Goal: Task Accomplishment & Management: Complete application form

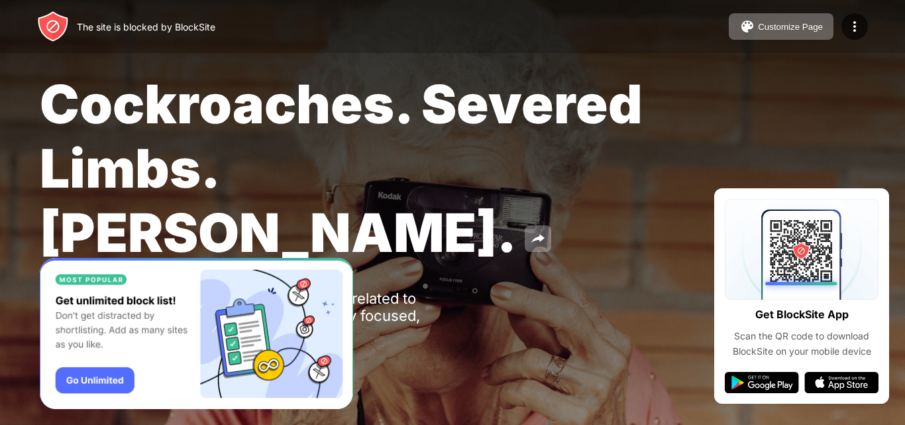
drag, startPoint x: 905, startPoint y: 257, endPoint x: 905, endPoint y: 326, distance: 68.9
click at [905, 326] on div "Cockroaches. Severed Limbs. John Goodman. Oops! mahatmapost.com is unavailable …" at bounding box center [452, 226] width 905 height 453
click at [48, 29] on img at bounding box center [53, 27] width 32 height 32
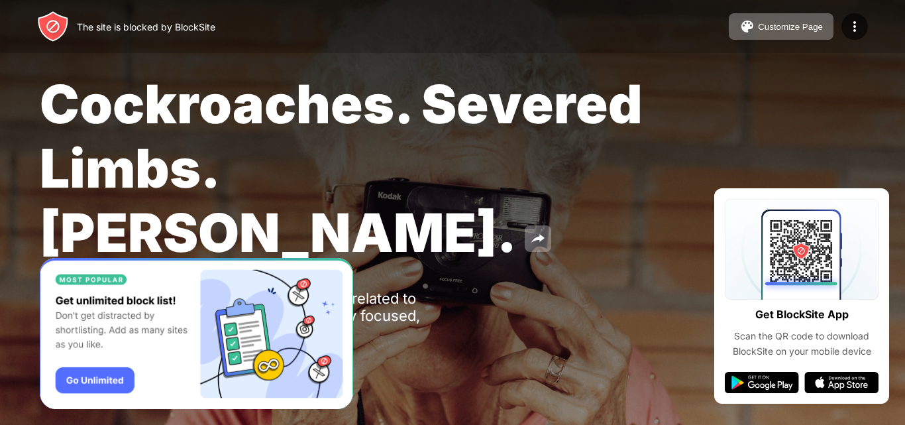
click at [82, 380] on img "Banner Message" at bounding box center [197, 334] width 314 height 152
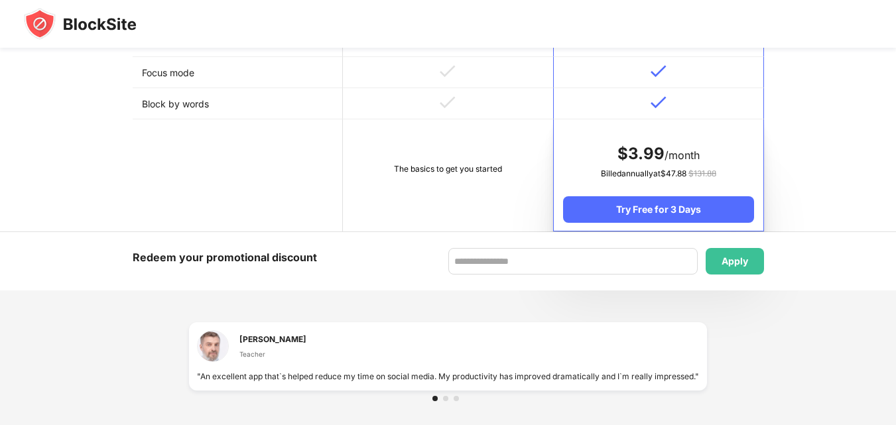
scroll to position [801, 0]
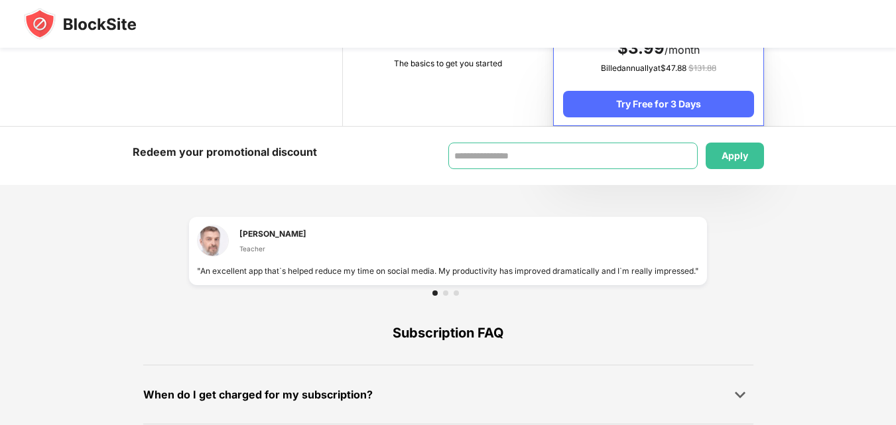
click at [542, 151] on input at bounding box center [572, 156] width 249 height 27
click at [444, 294] on div at bounding box center [445, 292] width 5 height 5
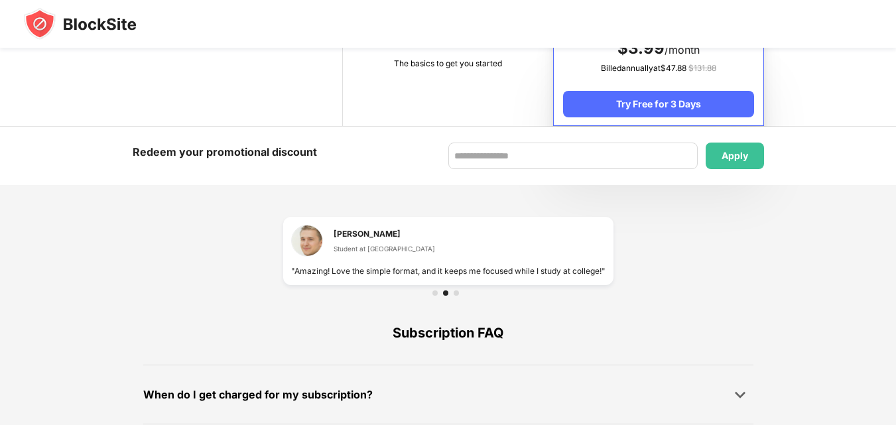
click at [457, 294] on div at bounding box center [455, 292] width 5 height 5
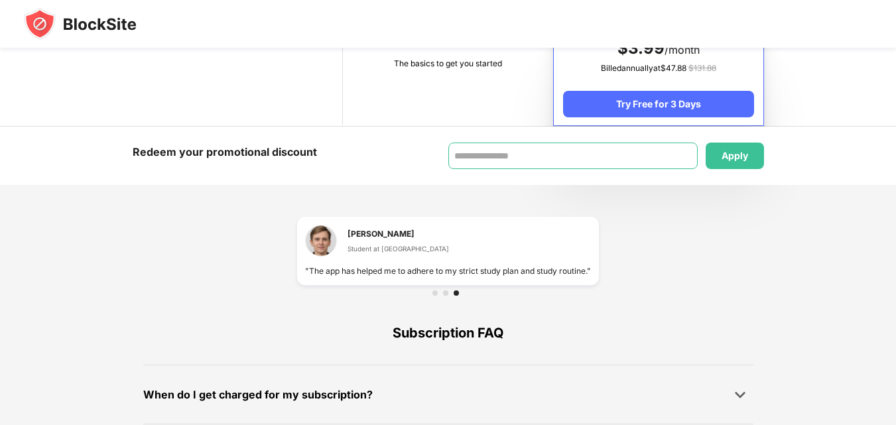
click at [500, 147] on input at bounding box center [572, 156] width 249 height 27
click at [30, 22] on img at bounding box center [80, 24] width 113 height 32
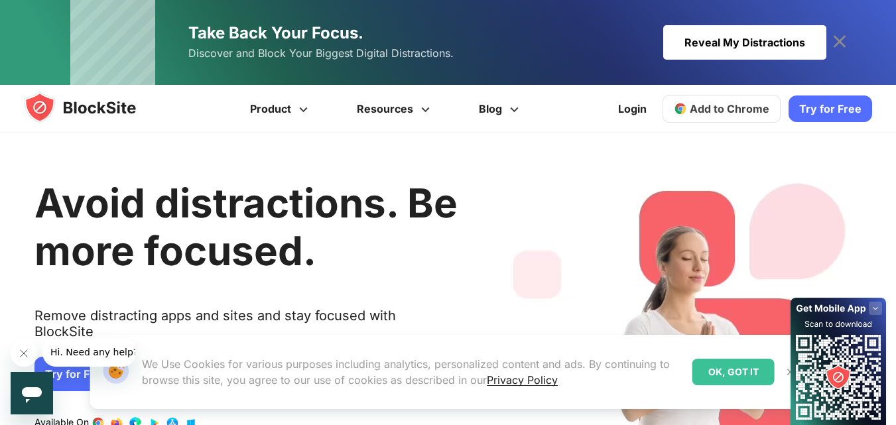
click at [54, 365] on button "Hi. Need any help?" at bounding box center [93, 351] width 103 height 29
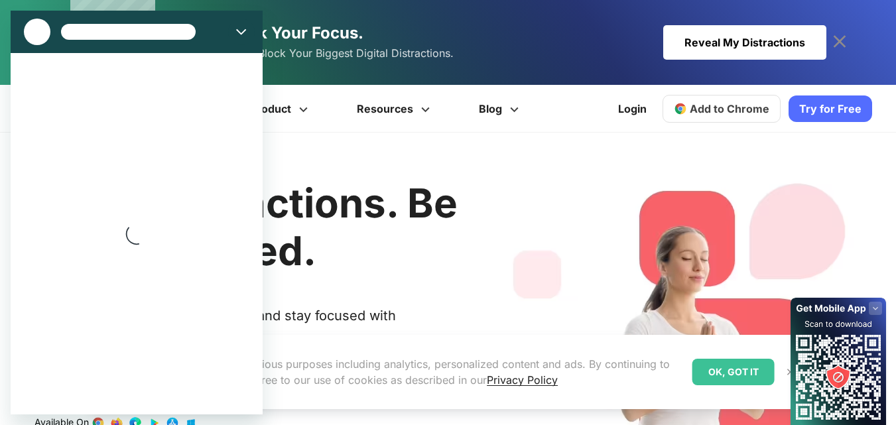
click at [721, 372] on div "OK, GOT IT" at bounding box center [733, 372] width 82 height 27
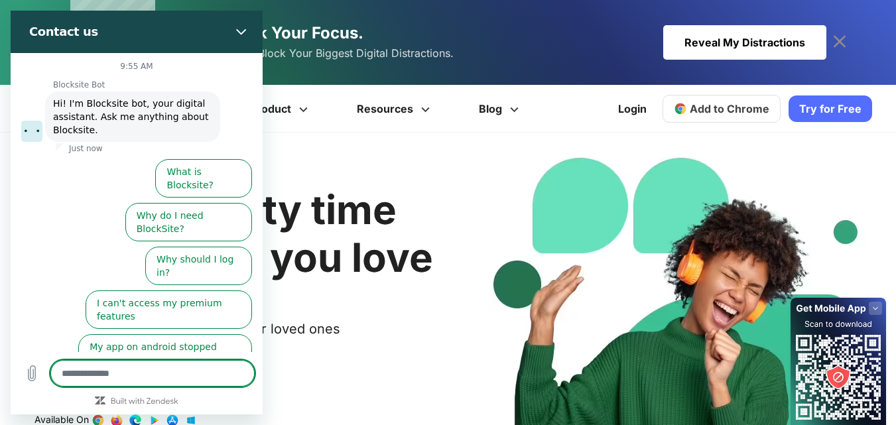
click at [421, 353] on div "Spend quality time with people you love Stop scrolling when you’re with your lo…" at bounding box center [245, 343] width 423 height 382
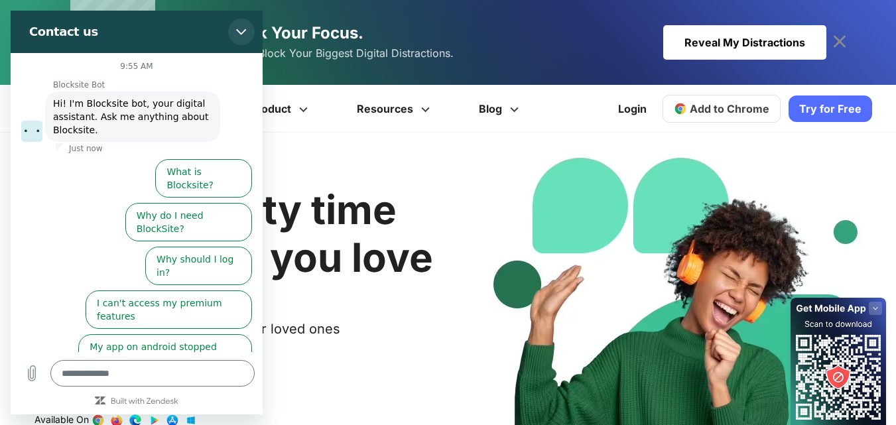
click at [241, 26] on button "Close" at bounding box center [241, 32] width 27 height 27
type textarea "*"
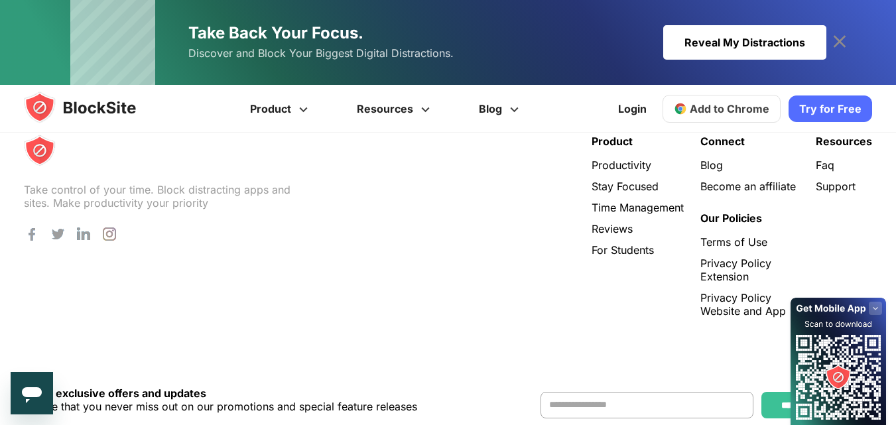
scroll to position [2852, 0]
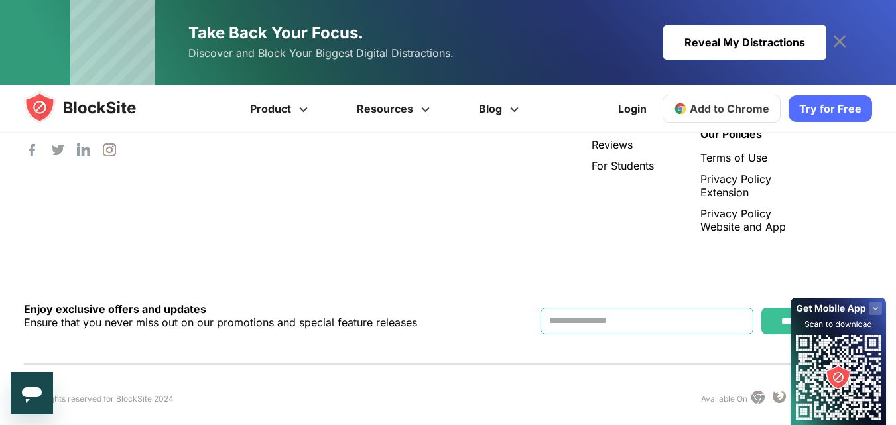
click at [588, 308] on input "Contact form" at bounding box center [646, 321] width 213 height 27
type input "**********"
click at [768, 312] on input "*********" at bounding box center [796, 321] width 71 height 27
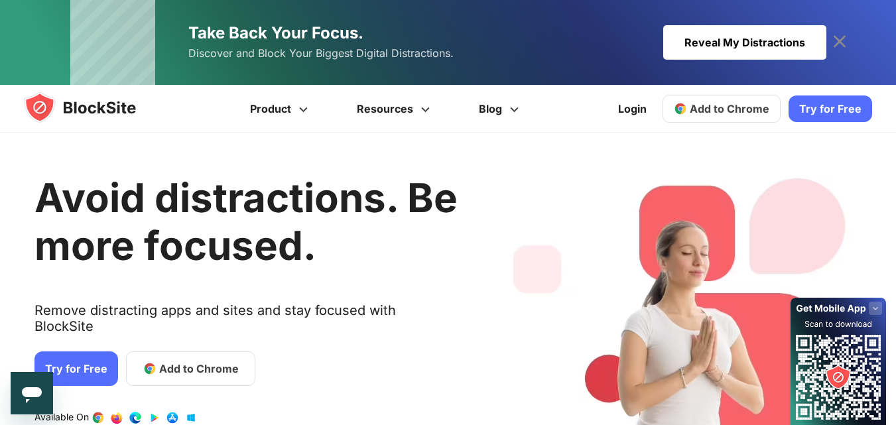
scroll to position [0, 0]
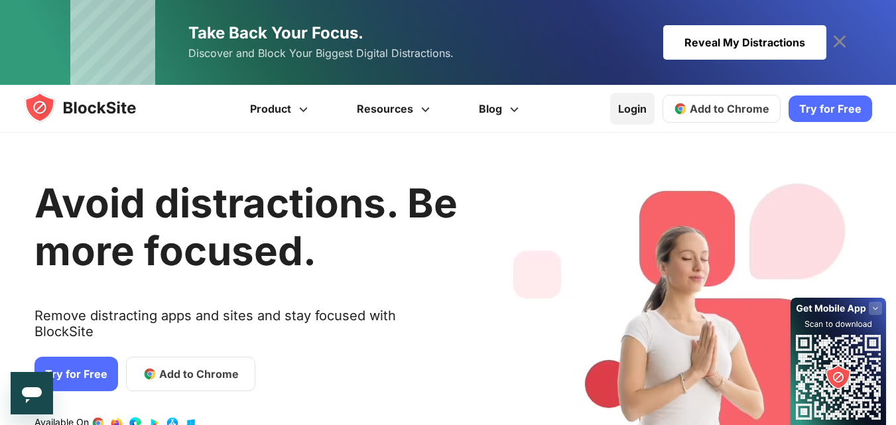
click at [632, 103] on link "Login" at bounding box center [632, 109] width 44 height 32
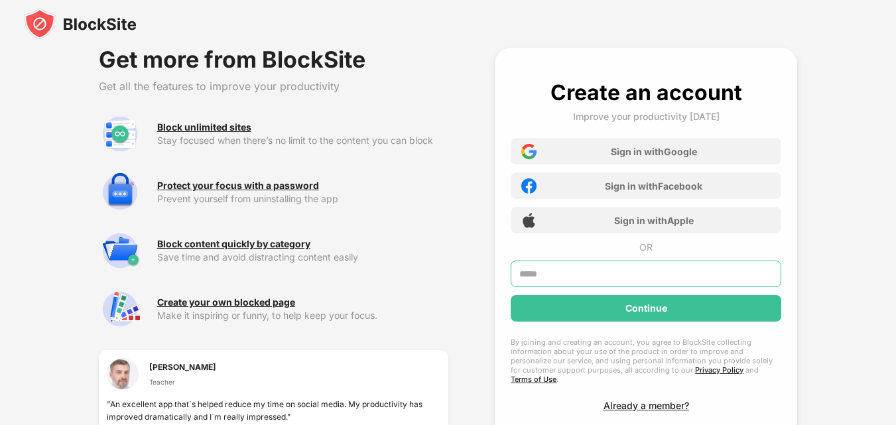
click at [575, 274] on input "text" at bounding box center [645, 274] width 270 height 27
type input "**********"
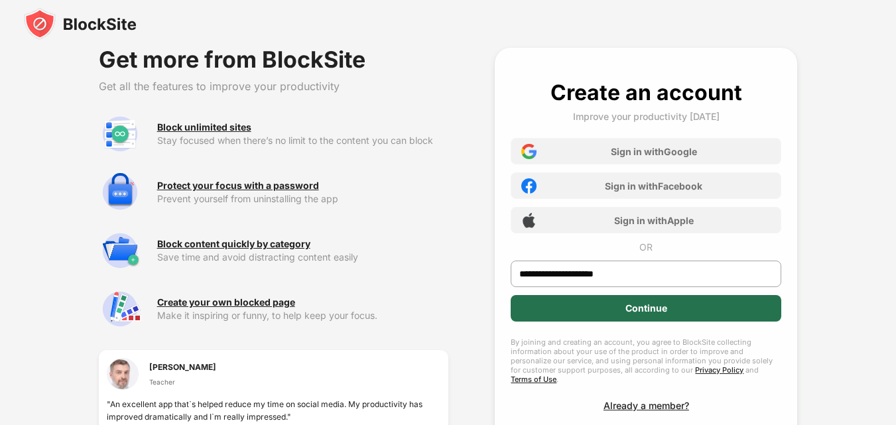
click at [597, 308] on div "Continue" at bounding box center [645, 308] width 270 height 27
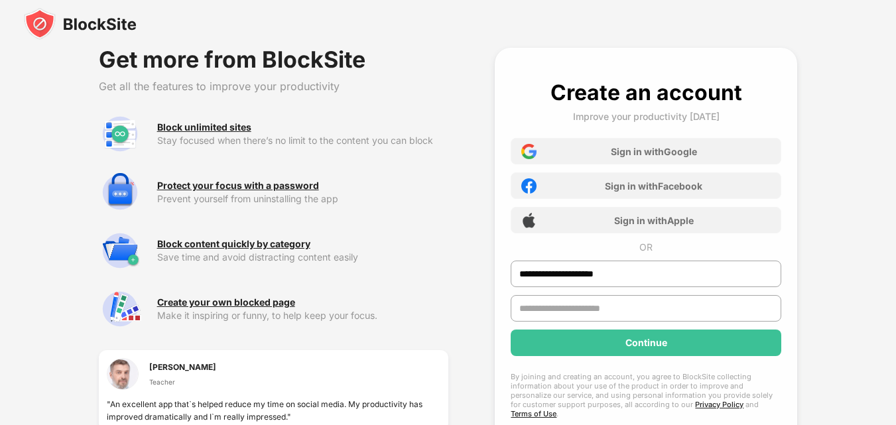
click at [536, 308] on input "text" at bounding box center [645, 308] width 270 height 27
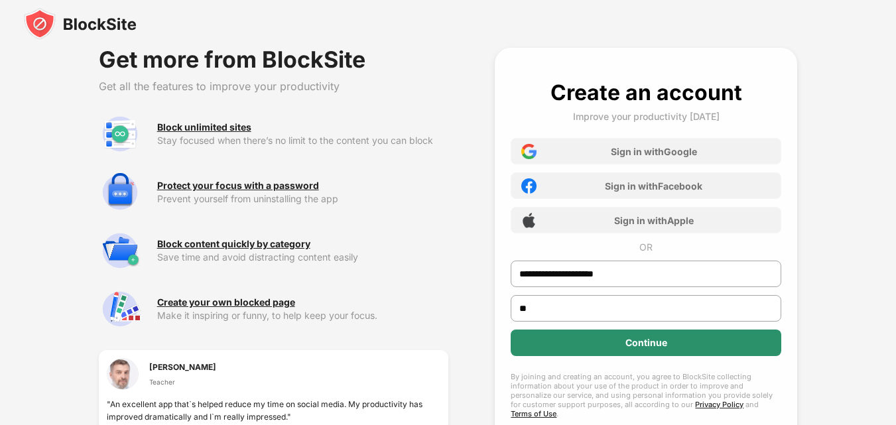
type input "**"
click at [569, 343] on div "Continue" at bounding box center [645, 342] width 270 height 27
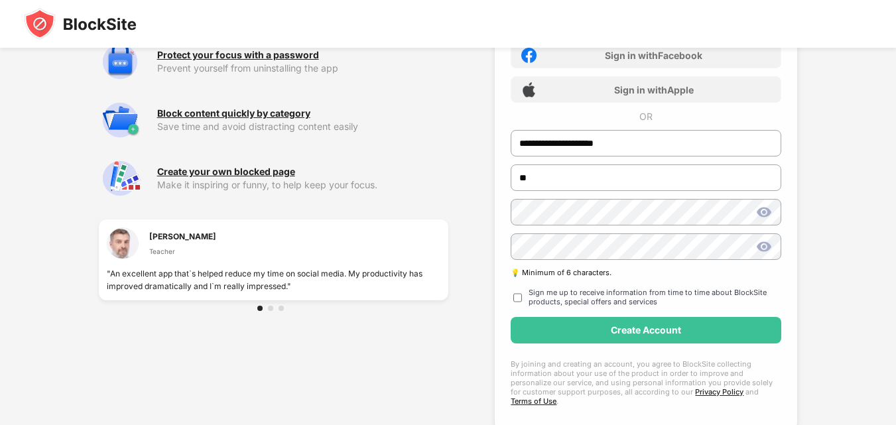
scroll to position [154, 0]
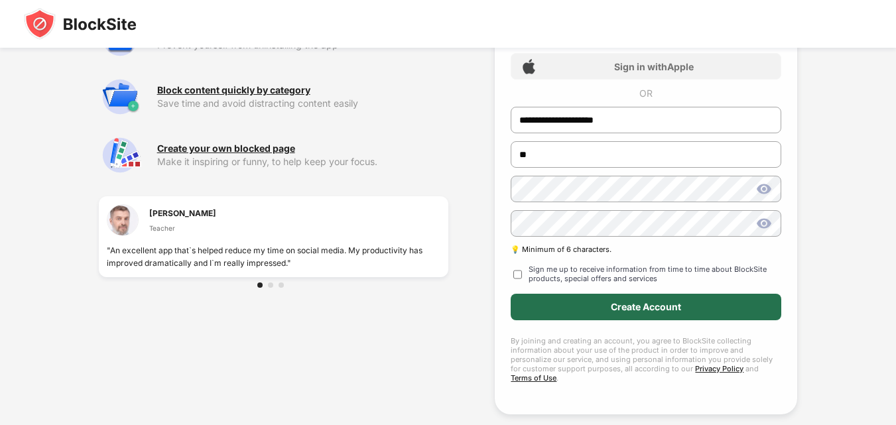
click at [567, 308] on div "Create Account" at bounding box center [645, 307] width 270 height 27
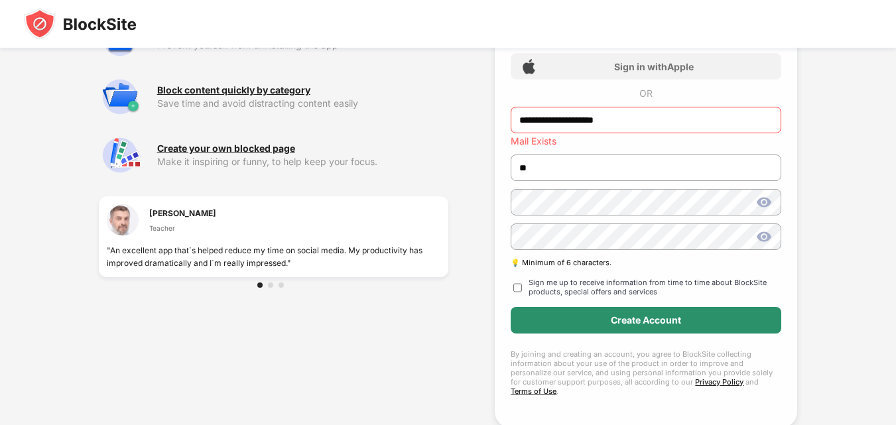
click at [575, 318] on div "Create Account" at bounding box center [645, 320] width 270 height 27
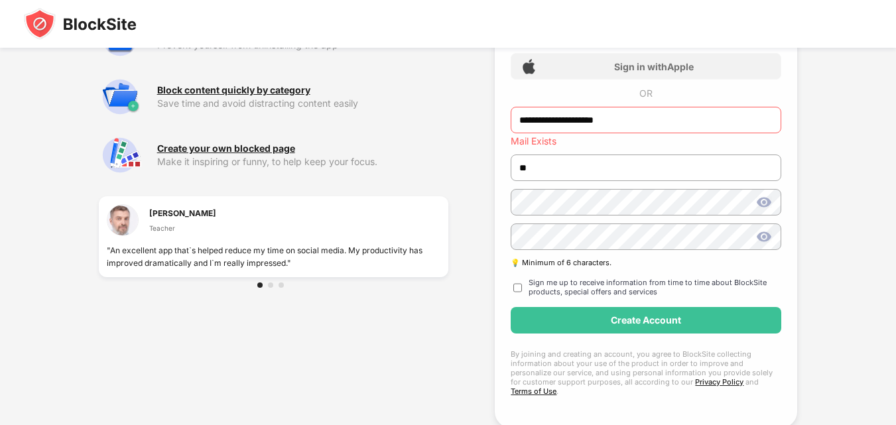
click at [638, 124] on input "**********" at bounding box center [645, 120] width 270 height 27
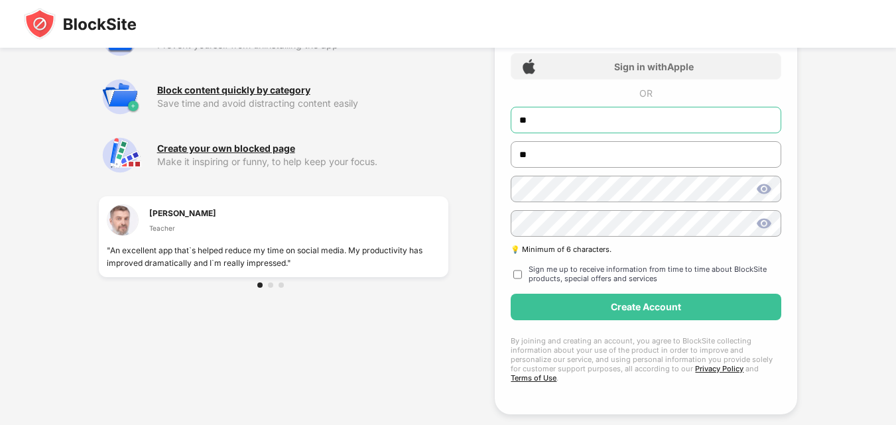
type input "*"
click at [638, 124] on input "text" at bounding box center [645, 120] width 270 height 27
click at [542, 117] on input "text" at bounding box center [645, 120] width 270 height 27
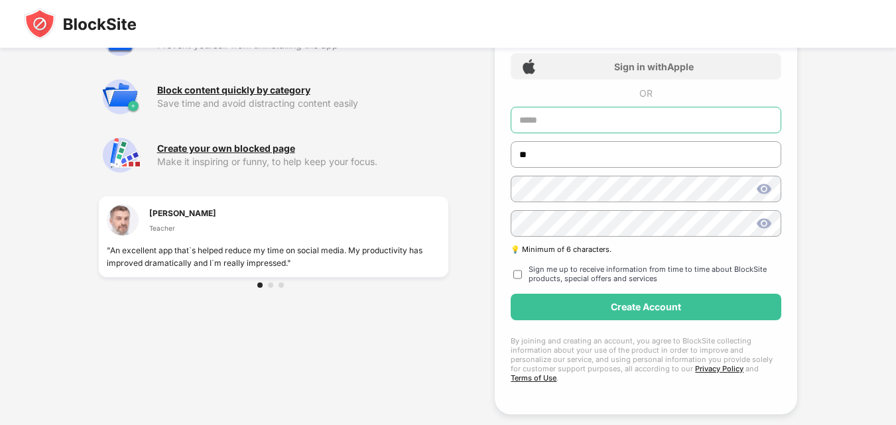
click at [524, 114] on input "text" at bounding box center [645, 120] width 270 height 27
type input "*"
click at [567, 92] on div "Create an account Improve your productivity today Sign in with Google Sign in w…" at bounding box center [645, 154] width 270 height 457
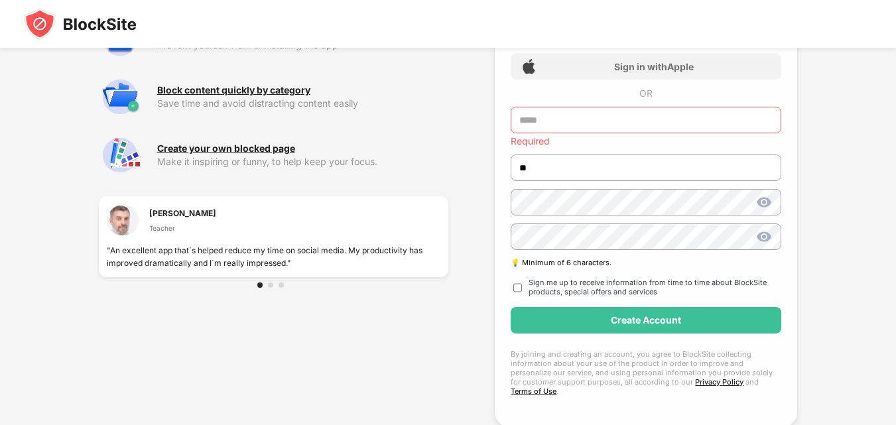
click at [534, 120] on input "text" at bounding box center [645, 120] width 270 height 27
click at [530, 120] on input "text" at bounding box center [645, 120] width 270 height 27
drag, startPoint x: 530, startPoint y: 120, endPoint x: 521, endPoint y: 117, distance: 9.9
click at [521, 117] on input "text" at bounding box center [645, 120] width 270 height 27
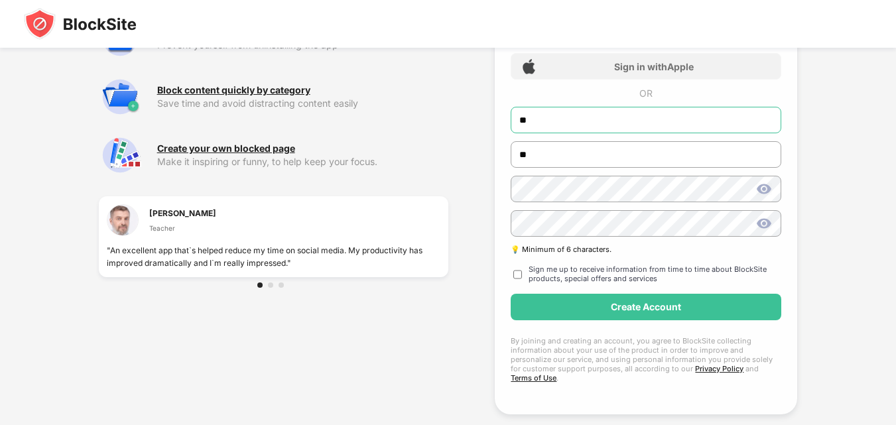
type input "*"
click at [367, 302] on div "Get more from BlockSite Get all the features to improve your productivity Block…" at bounding box center [273, 172] width 349 height 557
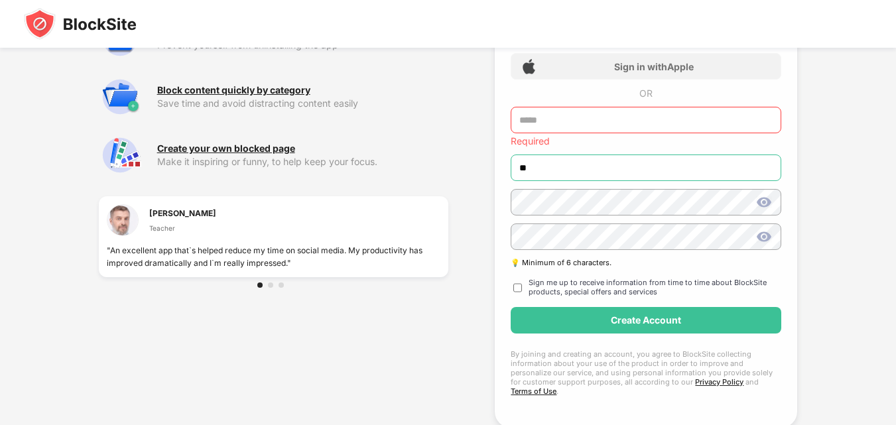
click at [555, 163] on input "**" at bounding box center [645, 167] width 270 height 27
click at [545, 113] on input "text" at bounding box center [645, 120] width 270 height 27
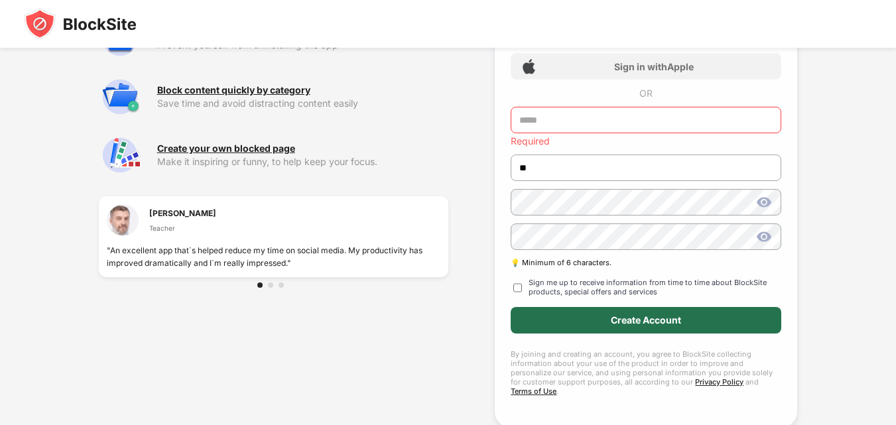
click at [607, 310] on div "Create Account" at bounding box center [645, 320] width 270 height 27
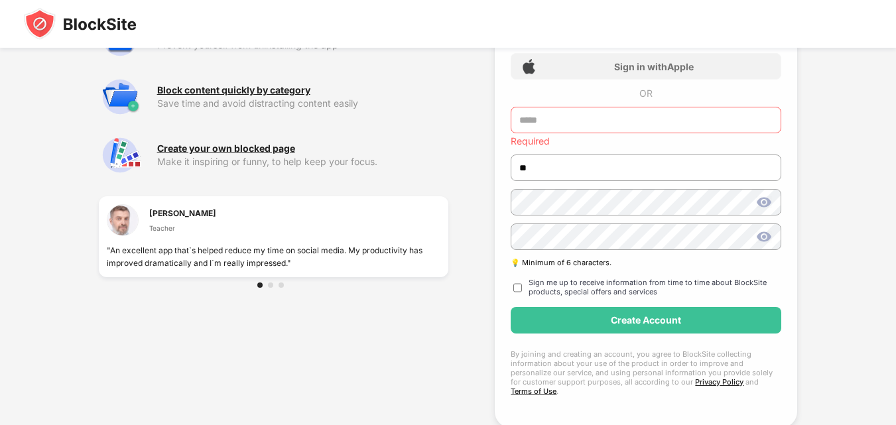
click at [541, 123] on input "text" at bounding box center [645, 120] width 270 height 27
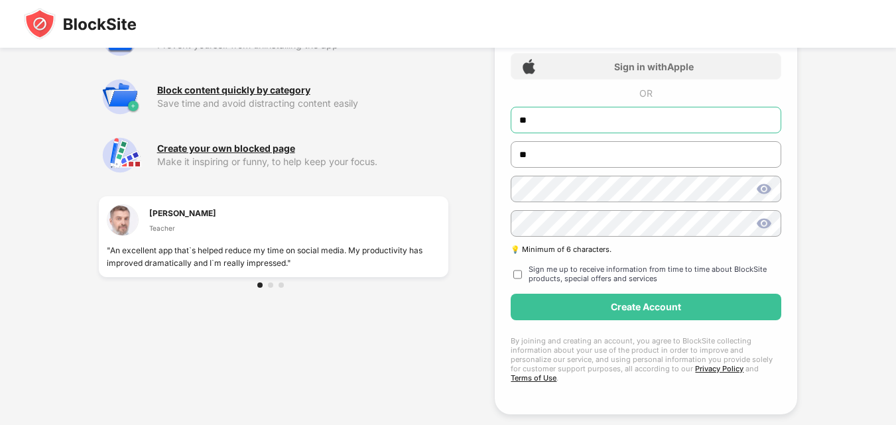
type input "*"
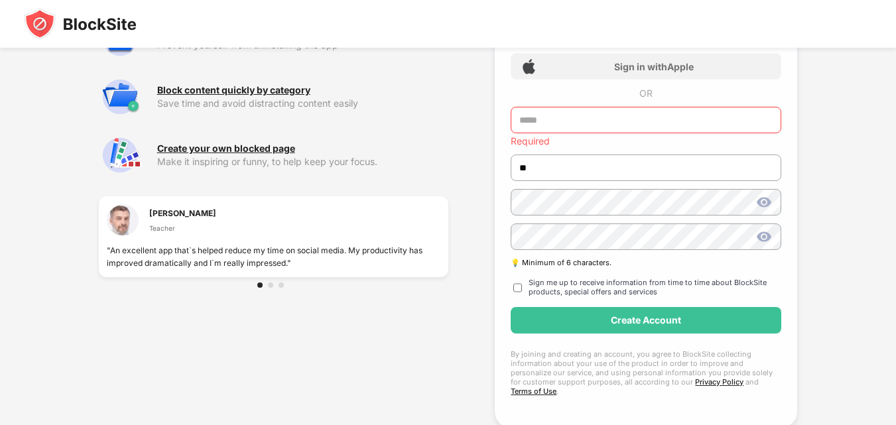
click at [297, 341] on div "Get more from BlockSite Get all the features to improve your productivity Block…" at bounding box center [273, 179] width 349 height 570
